Goal: Transaction & Acquisition: Purchase product/service

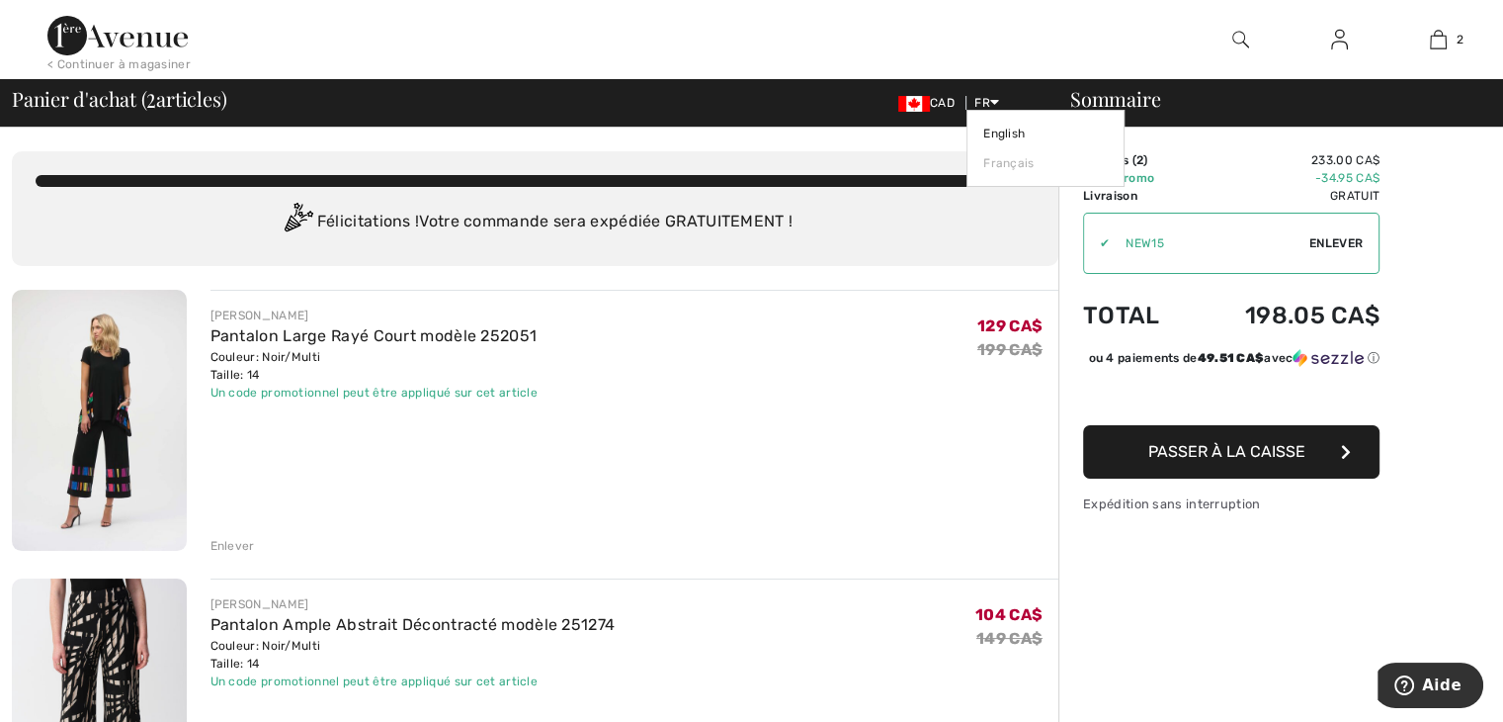
click at [992, 100] on icon at bounding box center [994, 102] width 9 height 14
click at [1001, 130] on link "English" at bounding box center [1045, 134] width 125 height 30
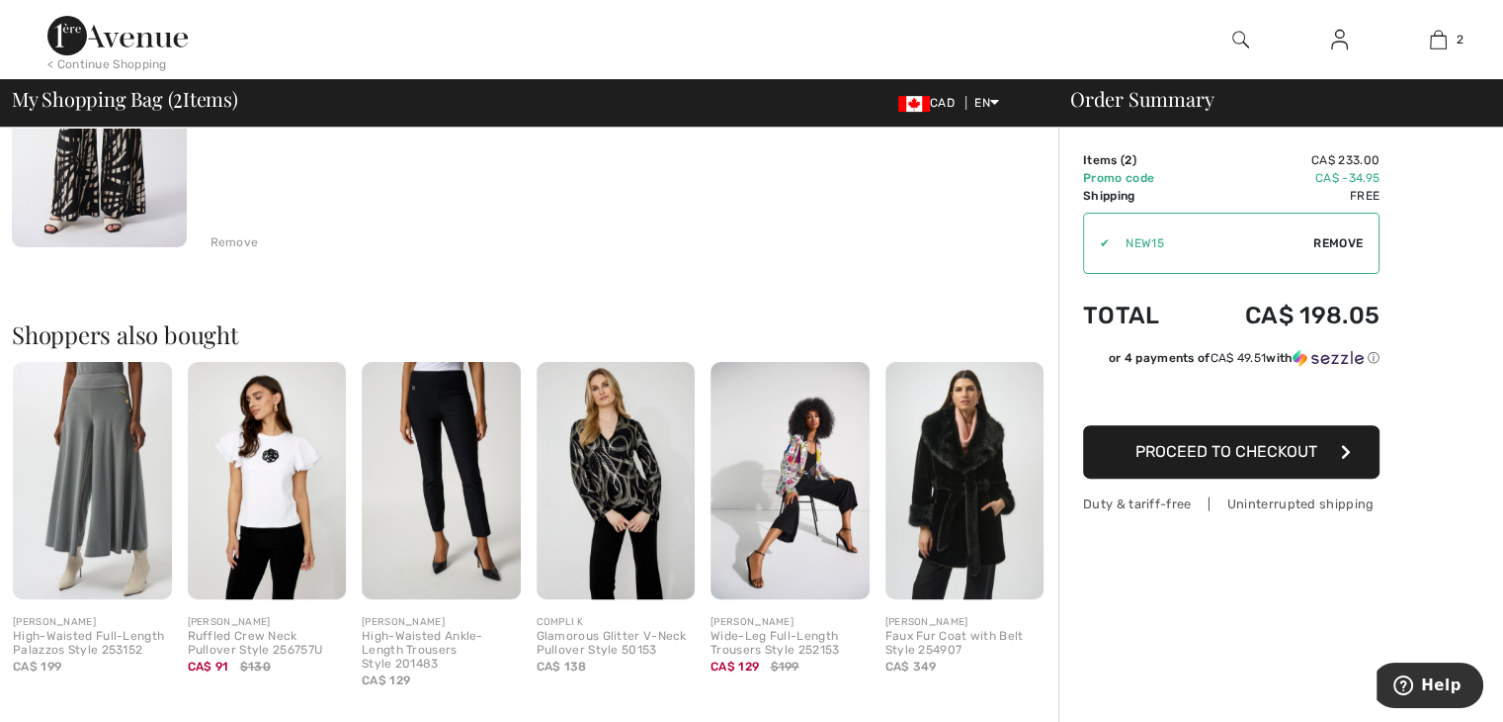
scroll to position [692, 0]
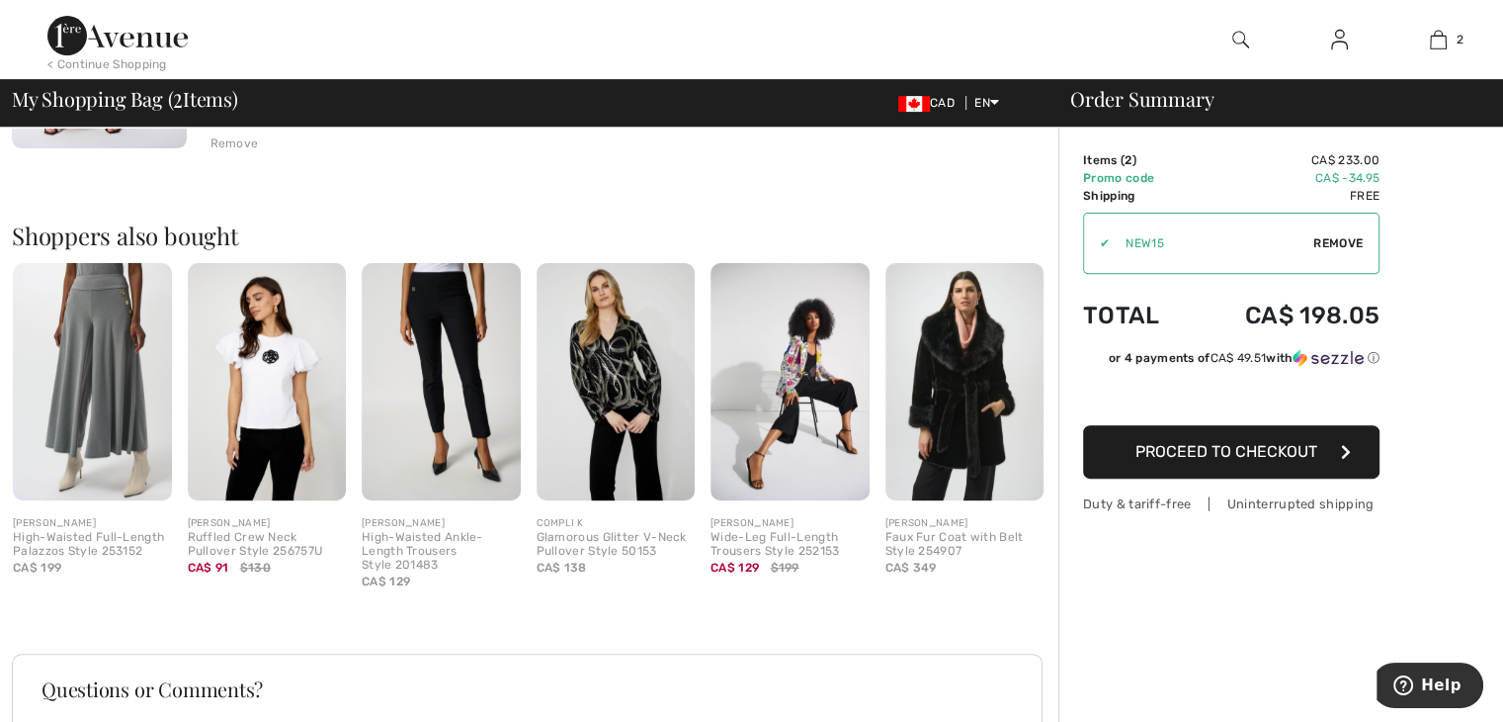
click at [637, 373] on img at bounding box center [616, 382] width 159 height 238
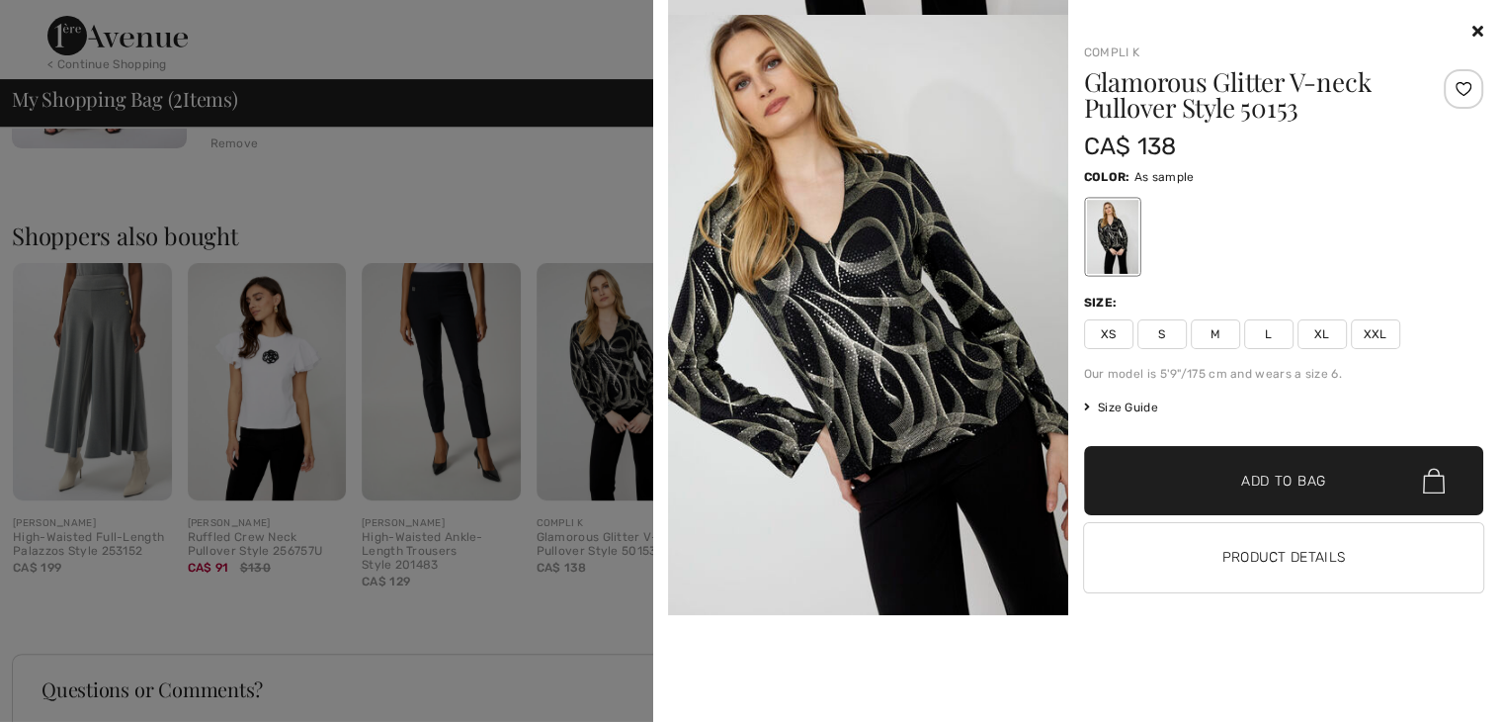
scroll to position [593, 0]
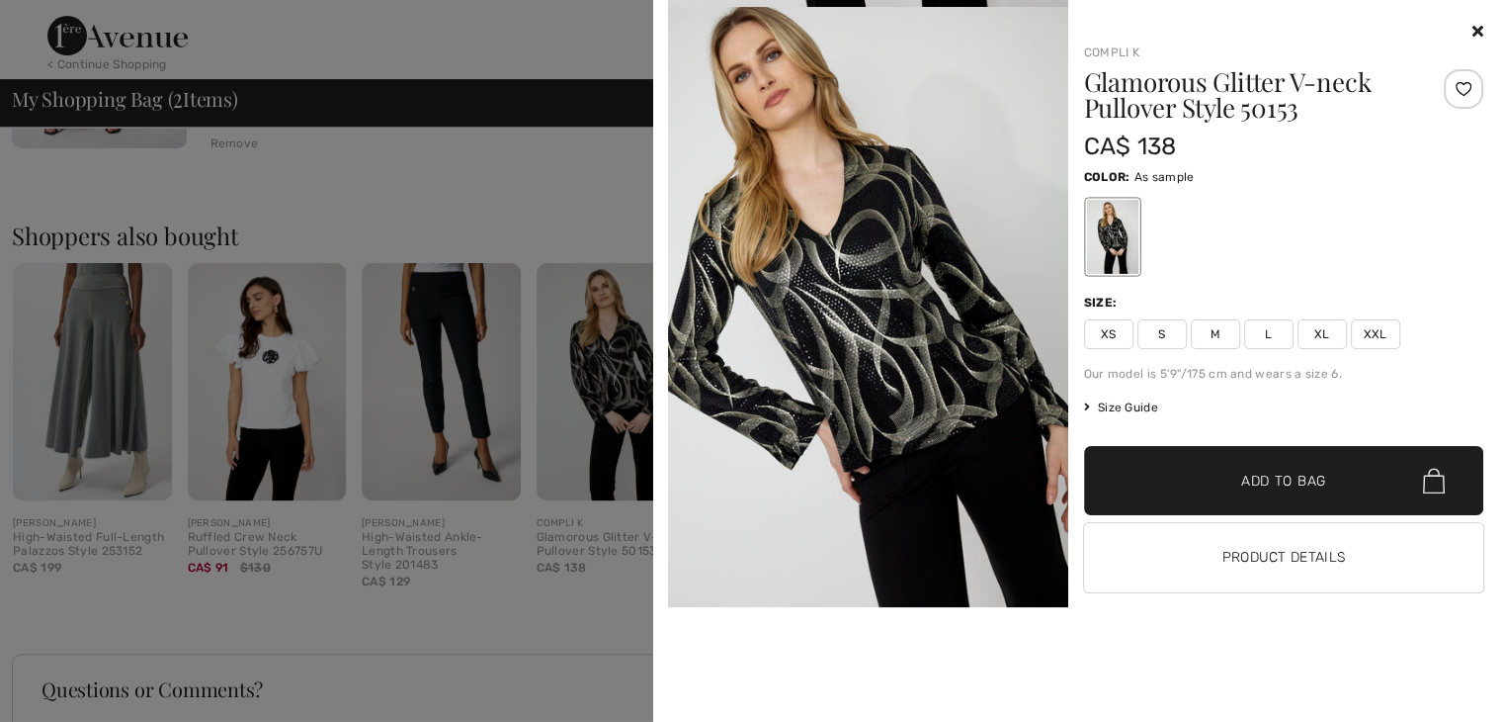
click at [1475, 23] on icon at bounding box center [1478, 31] width 11 height 16
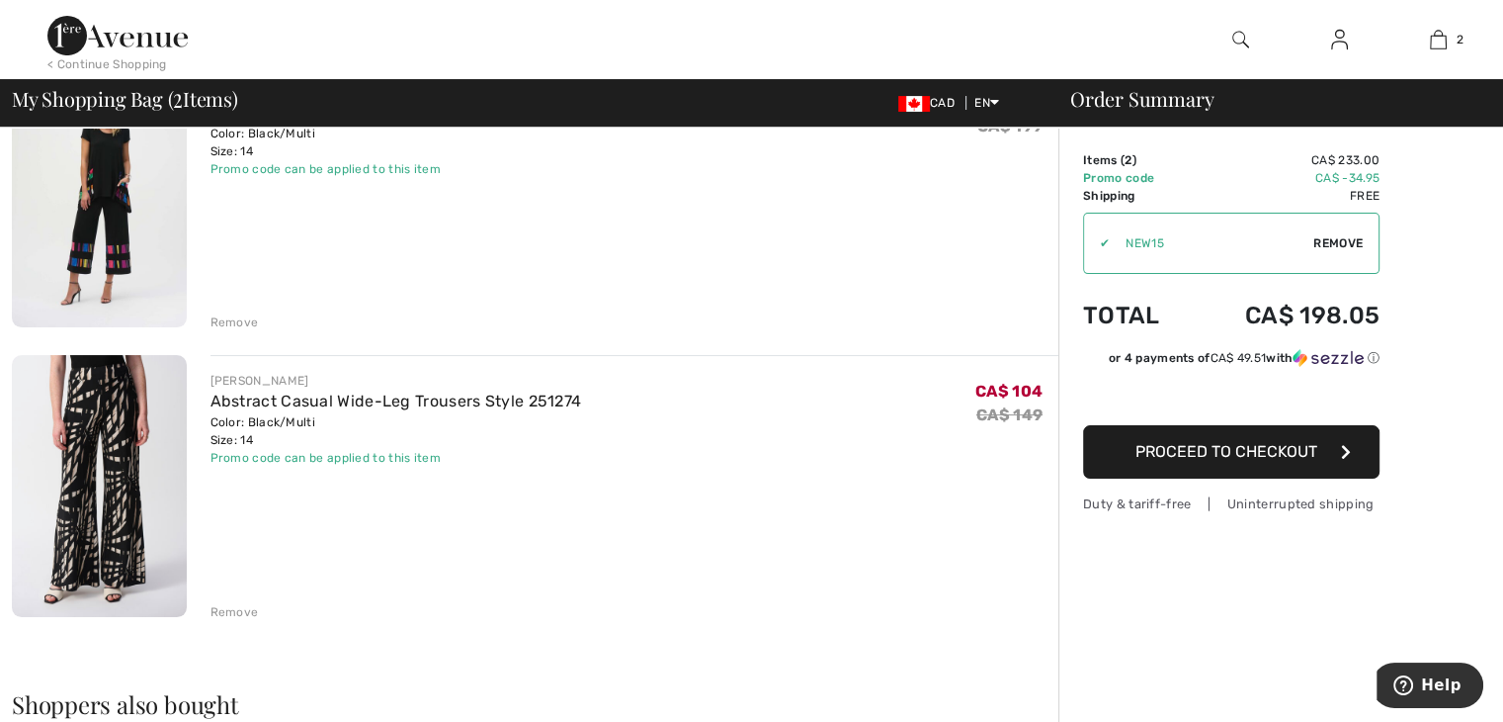
scroll to position [297, 0]
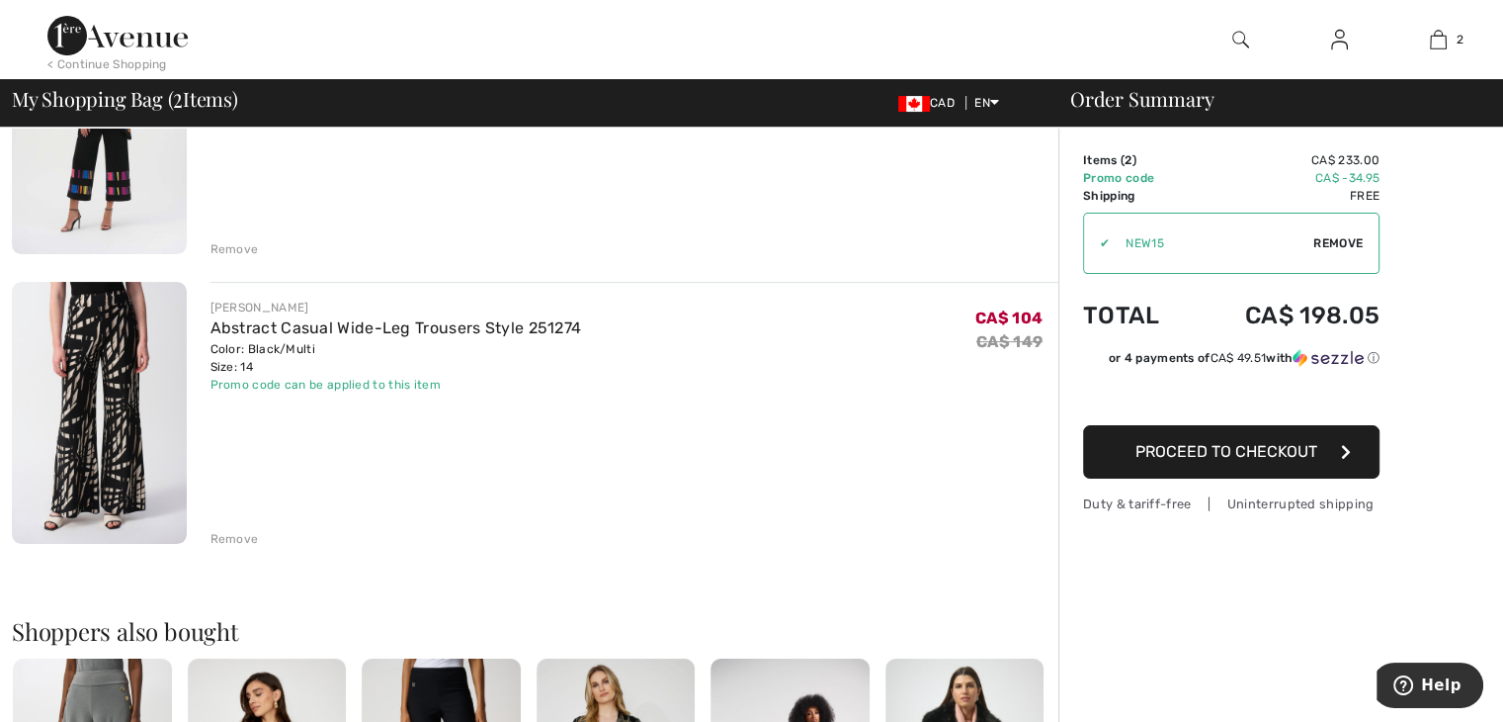
click at [223, 538] on div "Remove" at bounding box center [235, 539] width 48 height 18
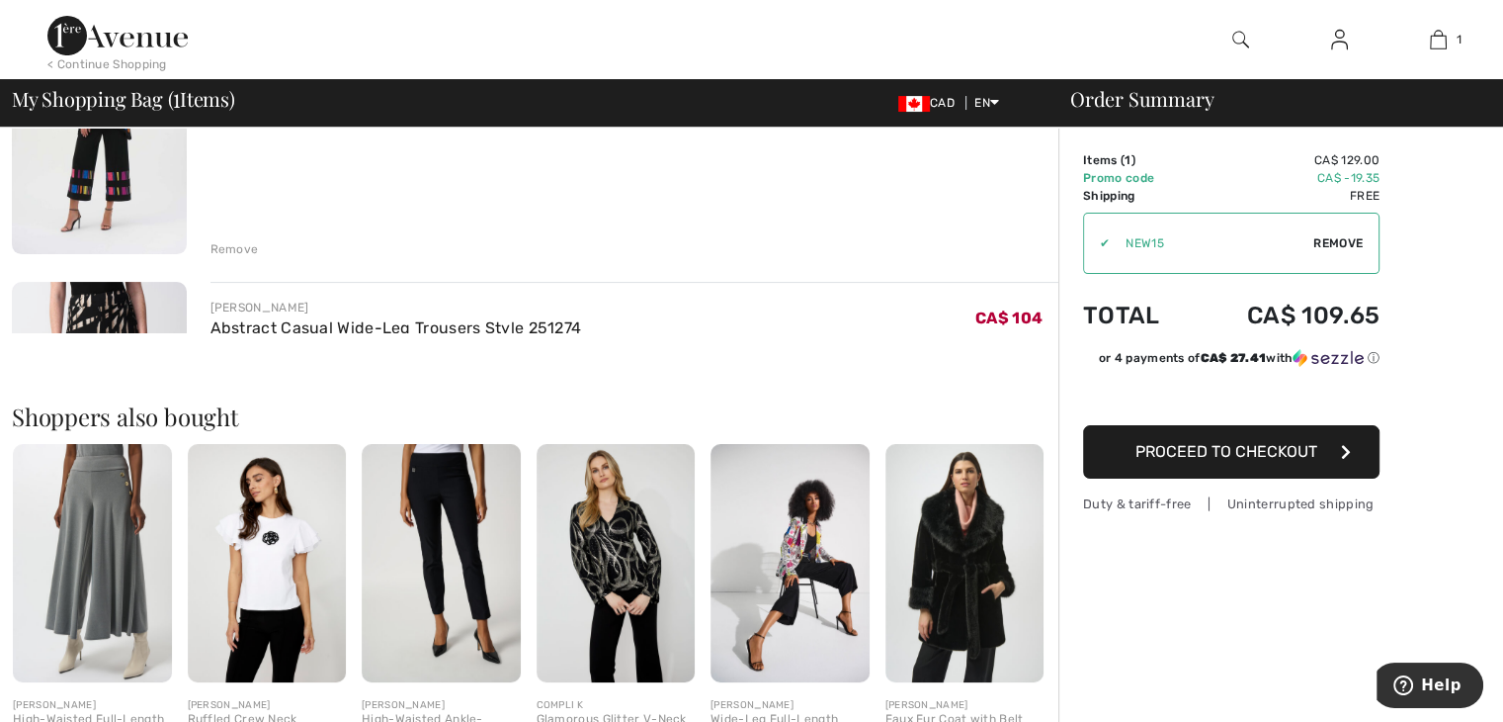
scroll to position [0, 0]
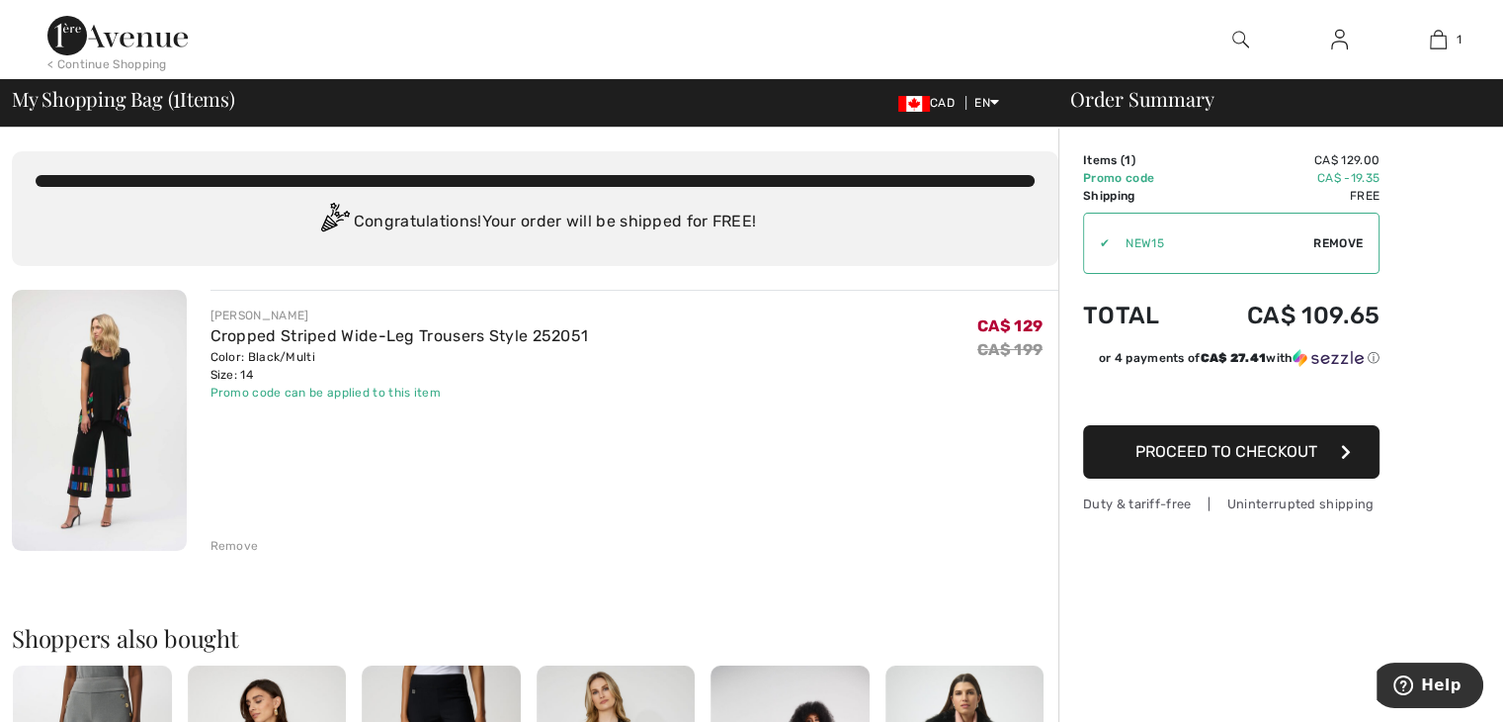
drag, startPoint x: 232, startPoint y: 549, endPoint x: 233, endPoint y: 466, distance: 83.0
click at [233, 545] on div "Remove" at bounding box center [235, 546] width 48 height 18
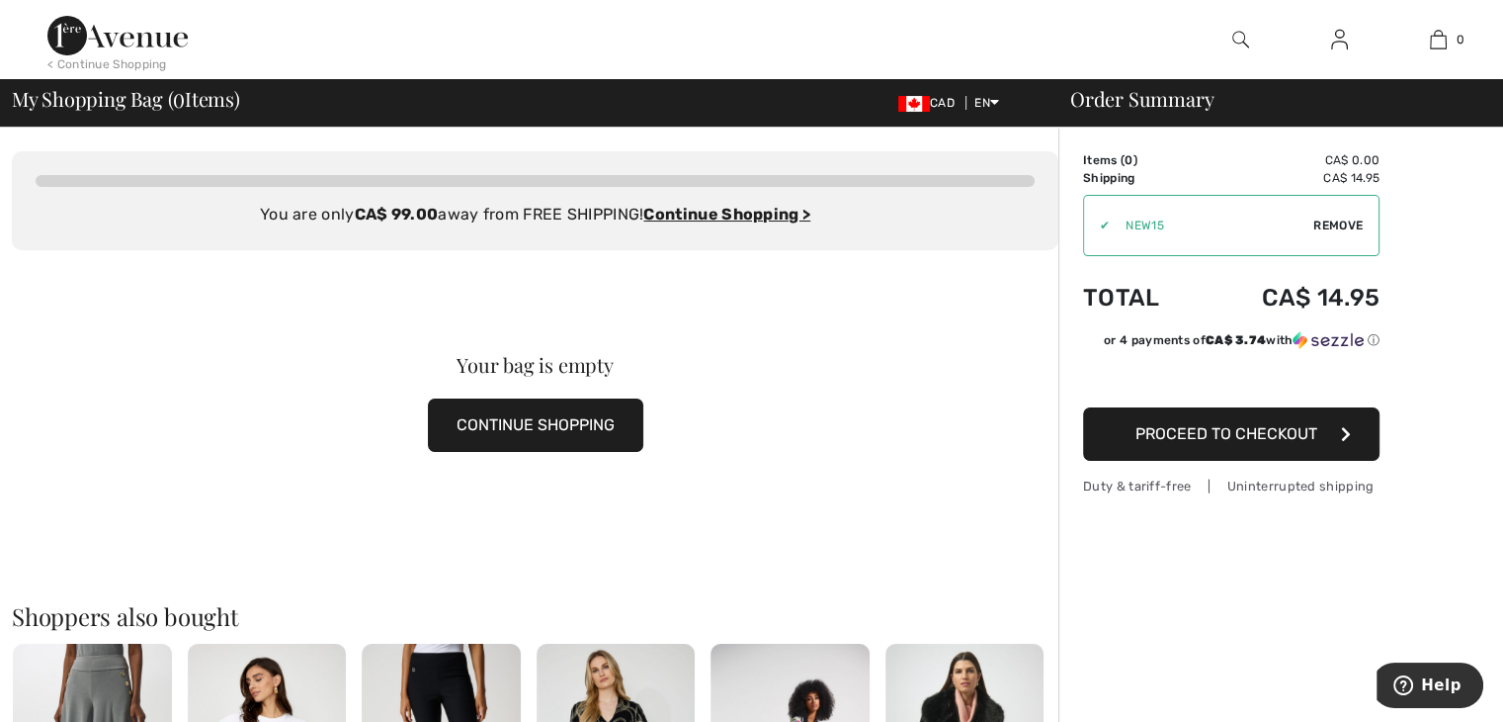
click at [527, 425] on button "CONTINUE SHOPPING" at bounding box center [535, 424] width 215 height 53
